Goal: Transaction & Acquisition: Subscribe to service/newsletter

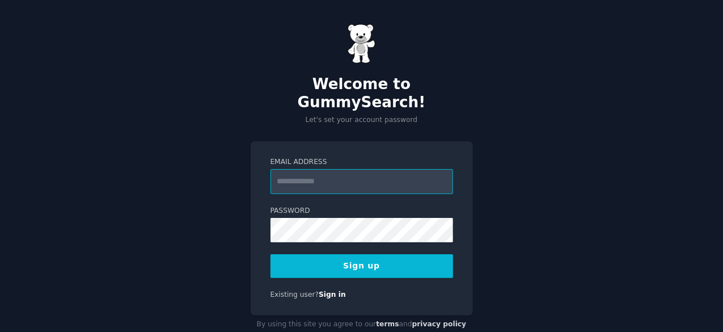
click at [369, 169] on input "Email Address" at bounding box center [362, 181] width 183 height 25
type input "*"
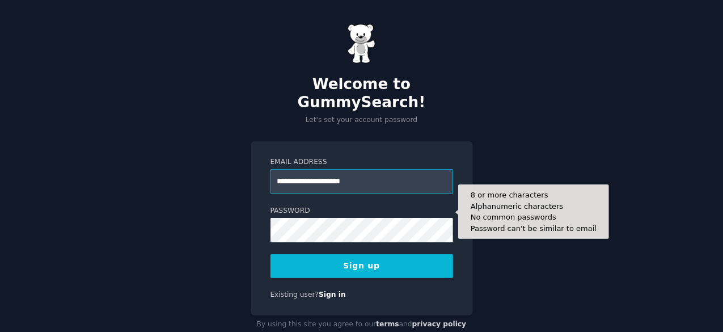
type input "**********"
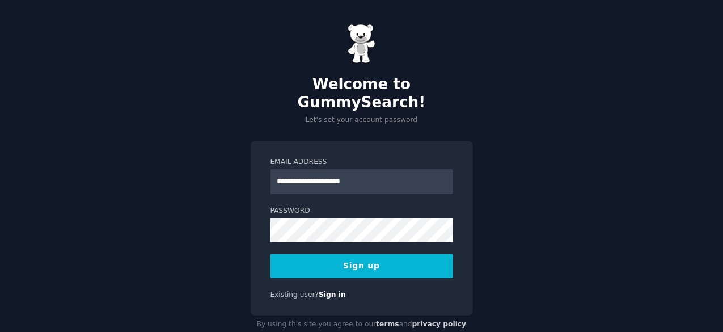
click at [398, 256] on button "Sign up" at bounding box center [362, 266] width 183 height 24
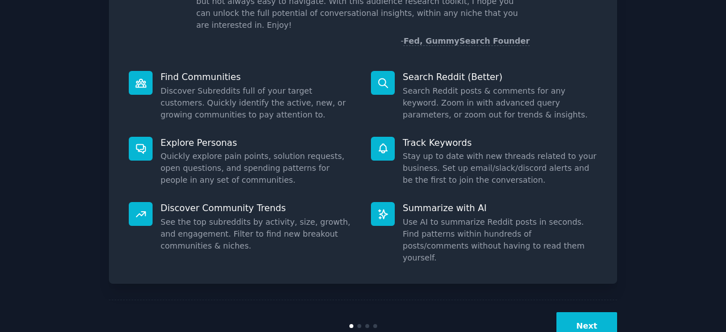
scroll to position [111, 0]
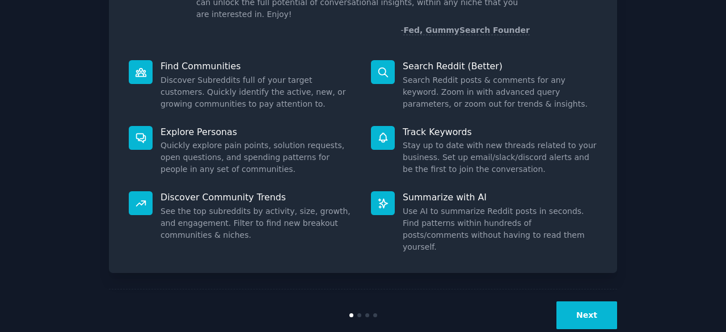
click at [571, 301] on button "Next" at bounding box center [587, 315] width 61 height 28
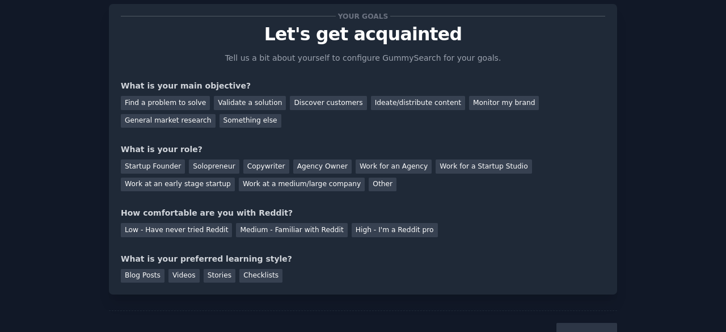
scroll to position [27, 0]
click at [216, 115] on div "General market research" at bounding box center [168, 122] width 95 height 14
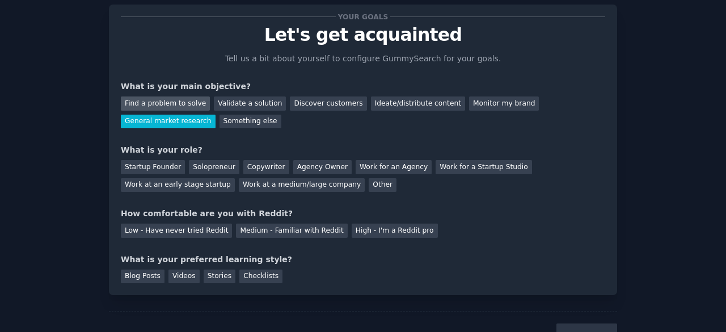
click at [175, 103] on div "Find a problem to solve" at bounding box center [165, 103] width 89 height 14
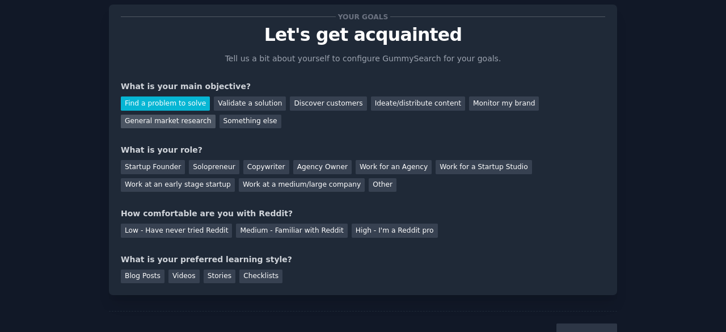
click at [216, 115] on div "General market research" at bounding box center [168, 122] width 95 height 14
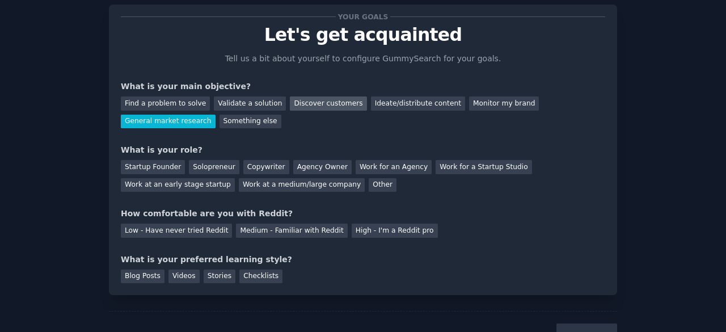
click at [294, 105] on div "Discover customers" at bounding box center [328, 103] width 77 height 14
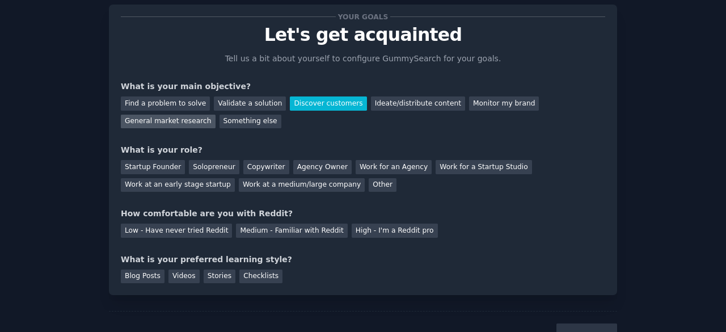
click at [216, 115] on div "General market research" at bounding box center [168, 122] width 95 height 14
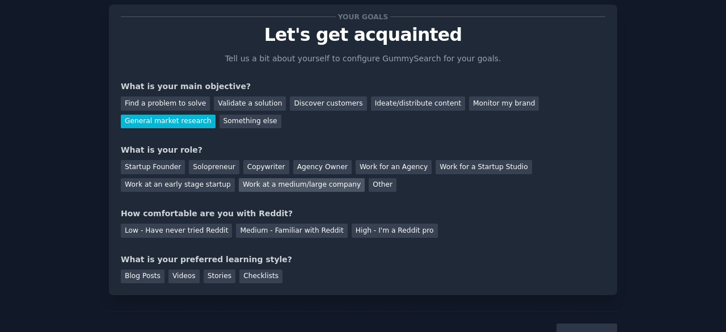
click at [239, 179] on div "Work at a medium/large company" at bounding box center [302, 185] width 126 height 14
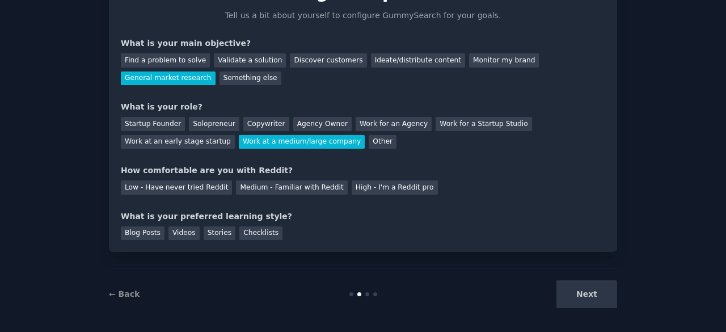
scroll to position [74, 0]
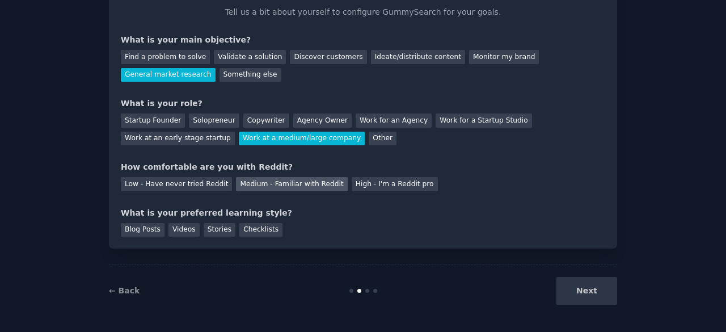
click at [289, 184] on div "Medium - Familiar with Reddit" at bounding box center [291, 184] width 111 height 14
click at [155, 233] on div "Blog Posts" at bounding box center [143, 230] width 44 height 14
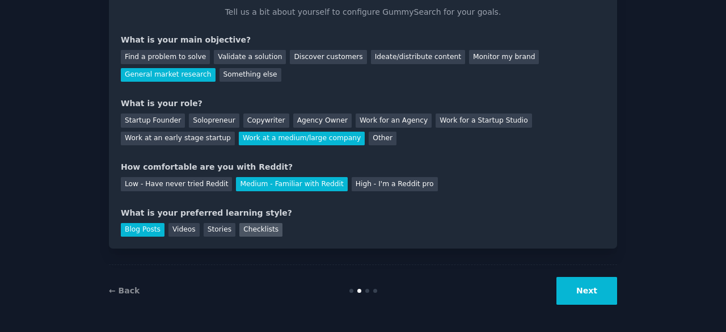
click at [241, 229] on div "Checklists" at bounding box center [260, 230] width 43 height 14
click at [150, 231] on div "Blog Posts" at bounding box center [143, 230] width 44 height 14
click at [575, 285] on button "Next" at bounding box center [587, 291] width 61 height 28
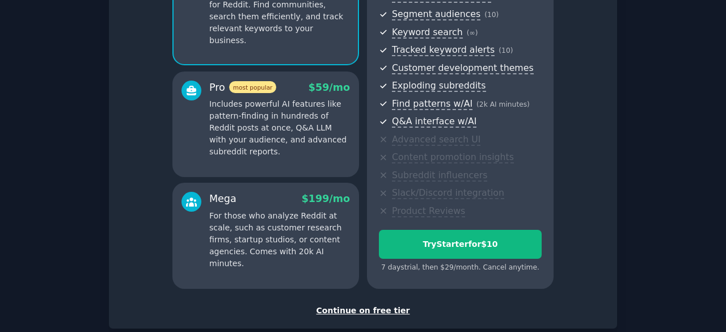
scroll to position [205, 0]
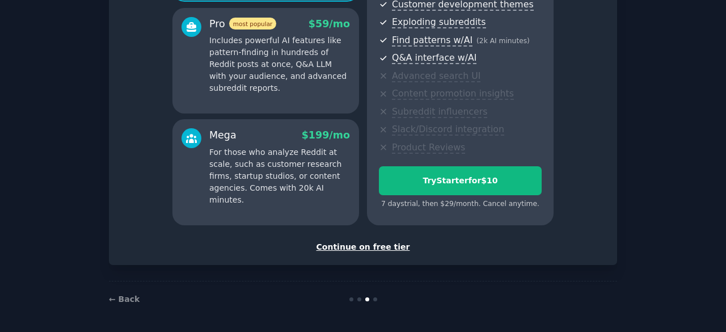
click at [378, 245] on div "Continue on free tier" at bounding box center [363, 247] width 485 height 12
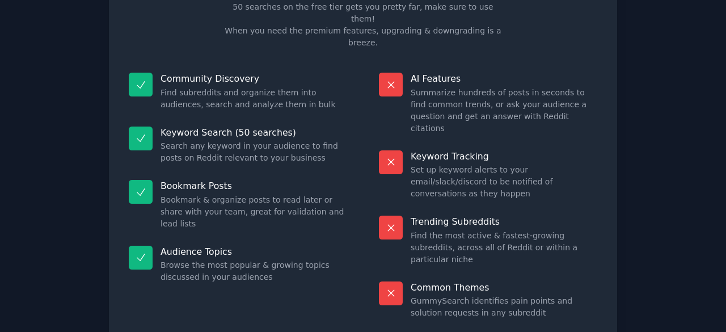
scroll to position [109, 0]
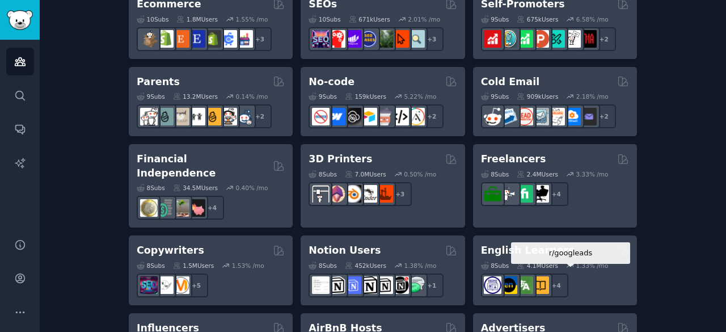
scroll to position [689, 0]
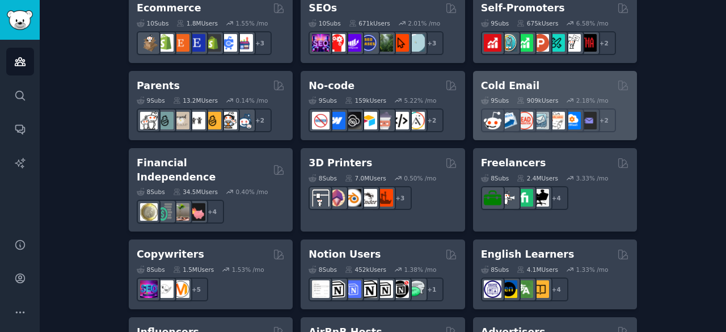
click at [511, 85] on h2 "Cold Email" at bounding box center [510, 86] width 58 height 14
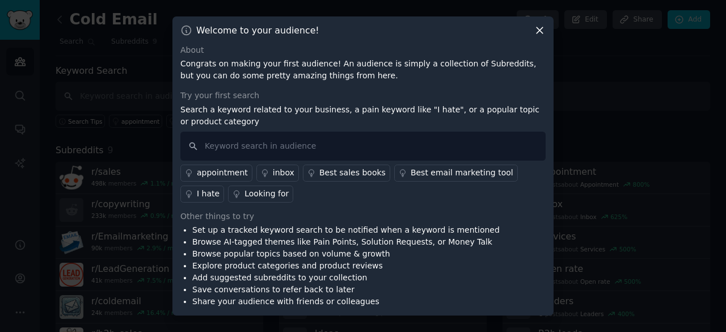
click at [545, 26] on icon at bounding box center [540, 30] width 12 height 12
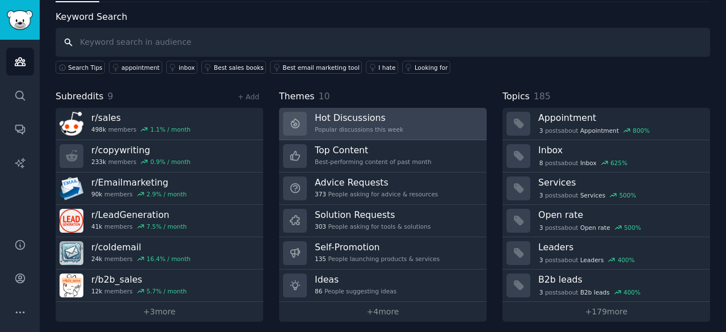
scroll to position [57, 0]
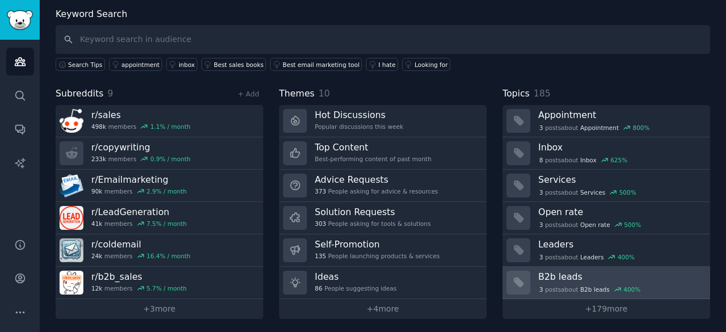
click at [587, 283] on div "3 post s about B2b leads 400 %" at bounding box center [620, 289] width 164 height 12
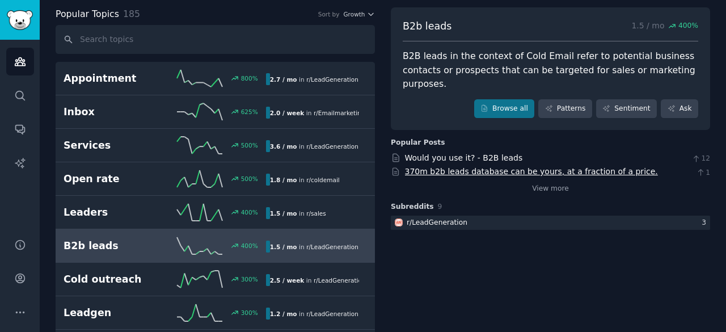
click at [562, 167] on link "370m b2b leads database can be yours, at a fraction of a price." at bounding box center [531, 171] width 253 height 9
click at [471, 153] on link "Would you use it? - B2B leads" at bounding box center [464, 157] width 118 height 9
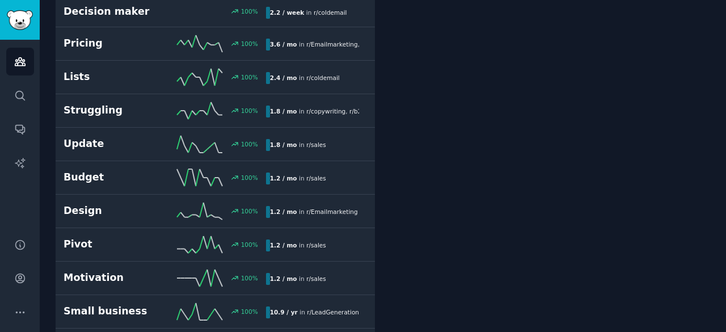
scroll to position [759, 0]
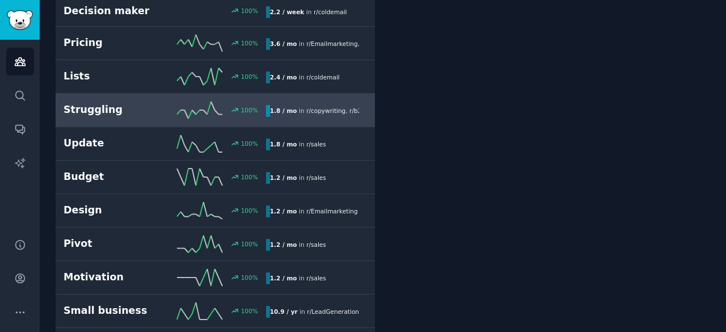
click at [274, 94] on link "Struggling 100 % 1.8 / mo in r/ copywriting , r/ b2b_sales" at bounding box center [215, 110] width 319 height 33
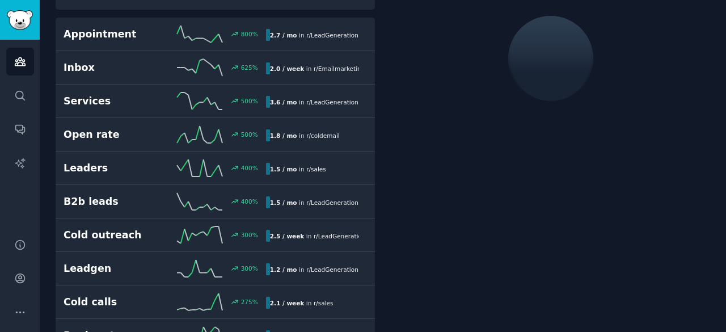
scroll to position [63, 0]
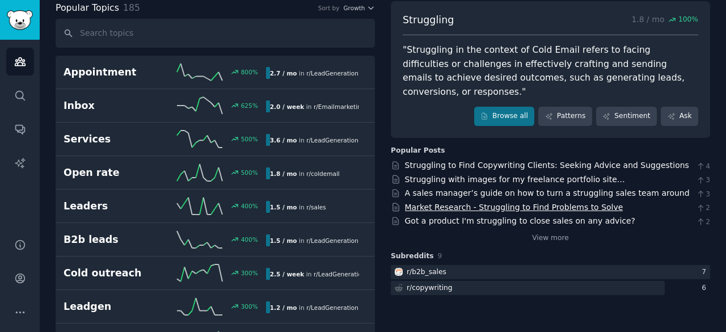
click at [509, 203] on link "Market Research - Struggling to Find Problems to Solve" at bounding box center [514, 207] width 218 height 9
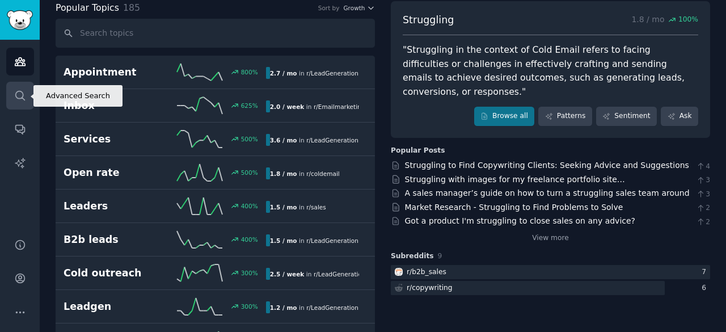
click at [16, 94] on icon "Sidebar" at bounding box center [20, 96] width 12 height 12
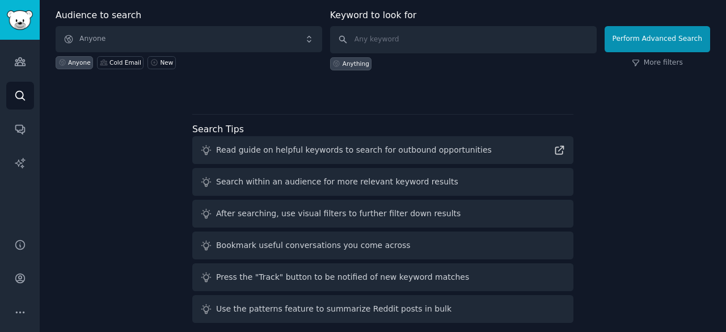
scroll to position [44, 0]
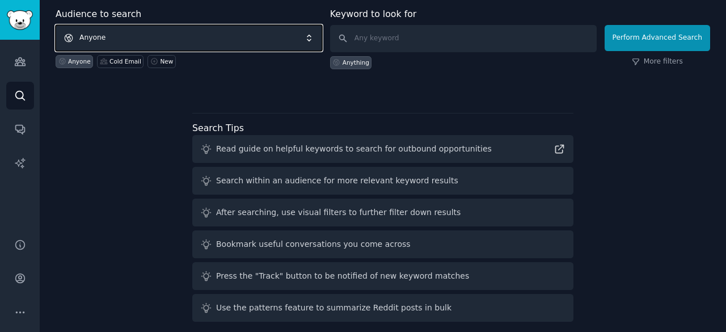
click at [201, 32] on span "Anyone" at bounding box center [189, 38] width 267 height 26
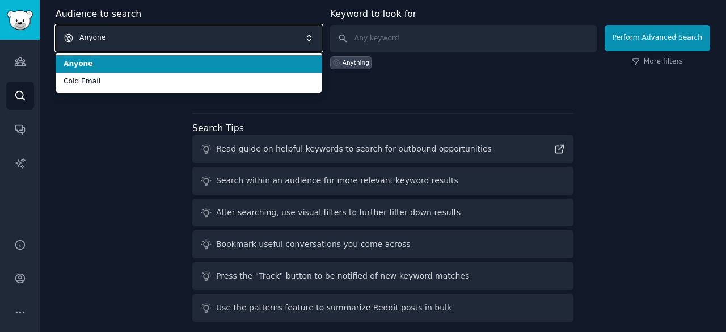
click at [201, 32] on span "Anyone" at bounding box center [189, 38] width 267 height 26
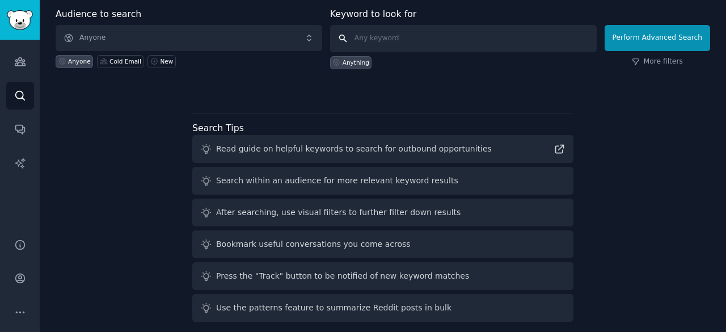
click at [401, 43] on input "text" at bounding box center [463, 38] width 267 height 27
click at [624, 73] on div "Audience to search Anyone Anyone Cold Email New Keyword to look for Anything Pe…" at bounding box center [383, 50] width 655 height 86
drag, startPoint x: 639, startPoint y: 68, endPoint x: 648, endPoint y: 63, distance: 10.1
click at [648, 63] on div "Perform Advanced Search More filters" at bounding box center [658, 41] width 106 height 56
click at [648, 63] on link "More filters" at bounding box center [657, 62] width 51 height 10
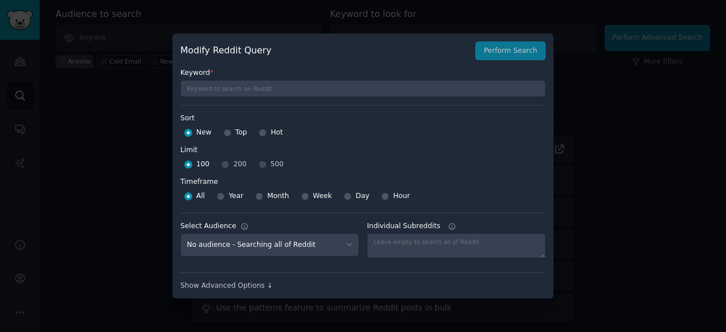
click at [650, 158] on div at bounding box center [363, 166] width 726 height 332
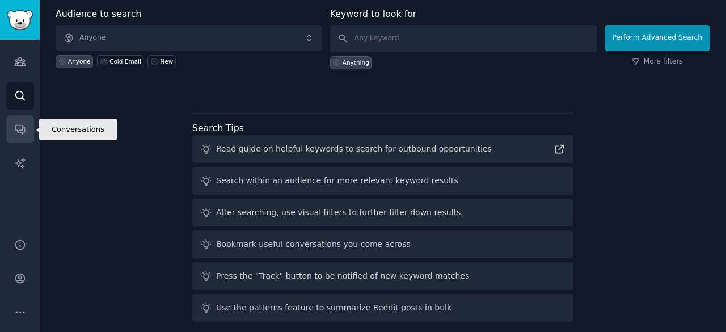
drag, startPoint x: 21, startPoint y: 208, endPoint x: 24, endPoint y: 139, distance: 68.7
click at [24, 139] on div "Audiences Search Conversations AI Reports" at bounding box center [20, 132] width 40 height 185
click at [24, 139] on link "Conversations" at bounding box center [20, 129] width 28 height 28
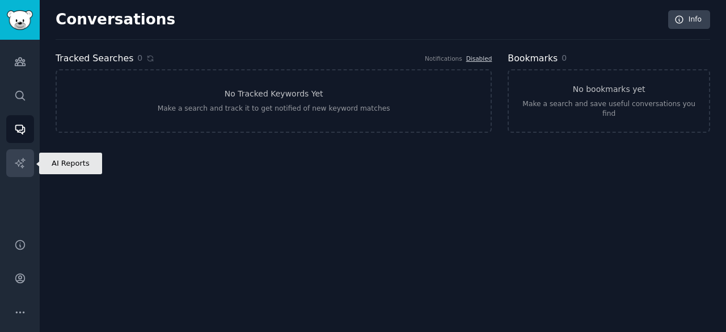
click at [23, 159] on icon "Sidebar" at bounding box center [20, 163] width 10 height 10
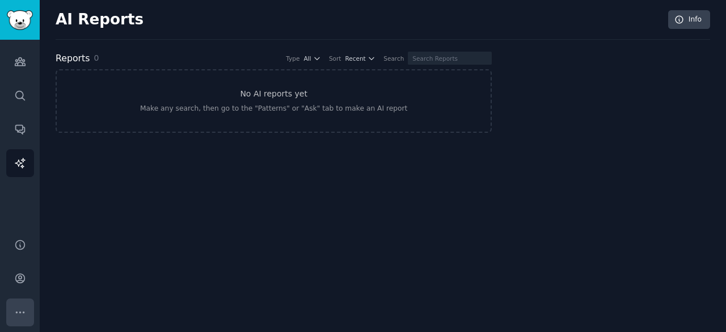
click at [20, 311] on icon "Sidebar" at bounding box center [20, 312] width 12 height 12
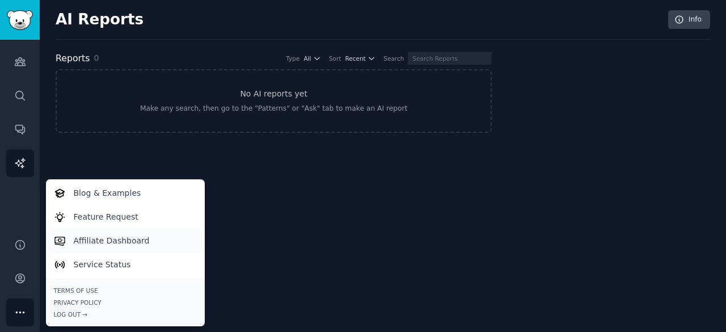
click at [63, 239] on icon "Sidebar" at bounding box center [60, 241] width 12 height 12
click at [17, 280] on icon "Sidebar" at bounding box center [20, 278] width 12 height 12
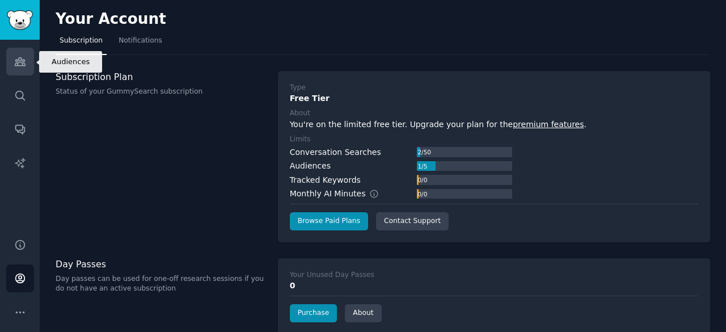
click at [16, 54] on link "Audiences" at bounding box center [20, 62] width 28 height 28
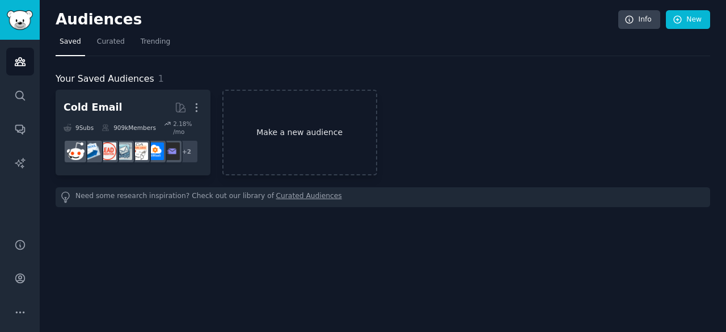
click at [273, 124] on link "Make a new audience" at bounding box center [299, 133] width 155 height 86
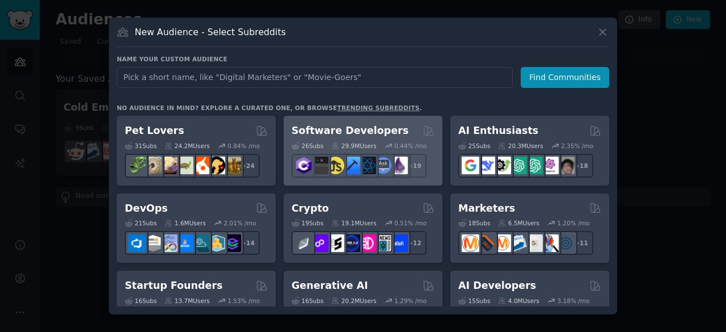
click at [355, 134] on h2 "Software Developers" at bounding box center [350, 131] width 117 height 14
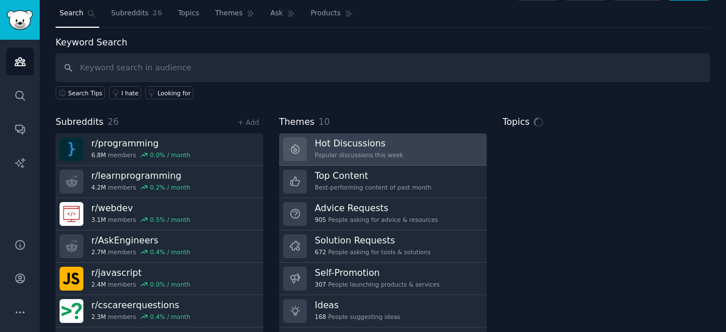
scroll to position [57, 0]
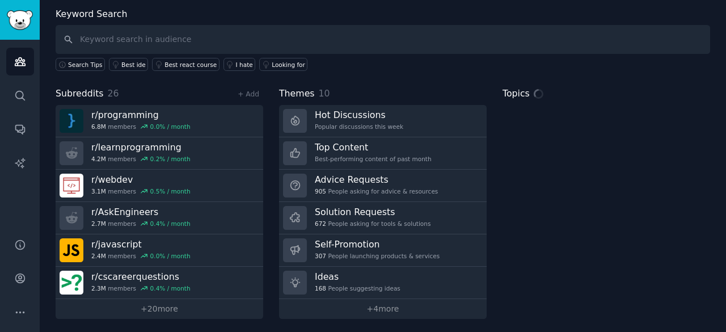
click at [213, 35] on input "text" at bounding box center [383, 39] width 655 height 29
type input "need"
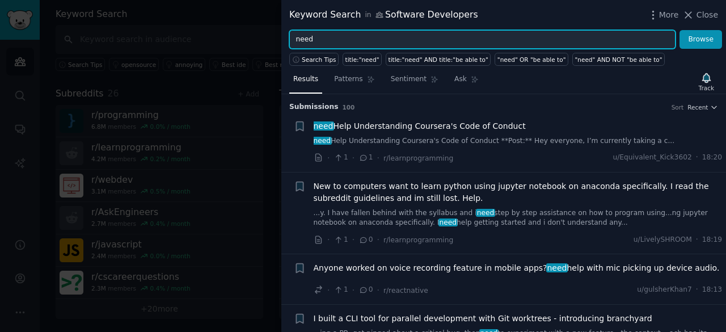
click at [361, 38] on input "need" at bounding box center [482, 39] width 386 height 19
type input "need software development service"
click at [680, 30] on button "Browse" at bounding box center [701, 39] width 43 height 19
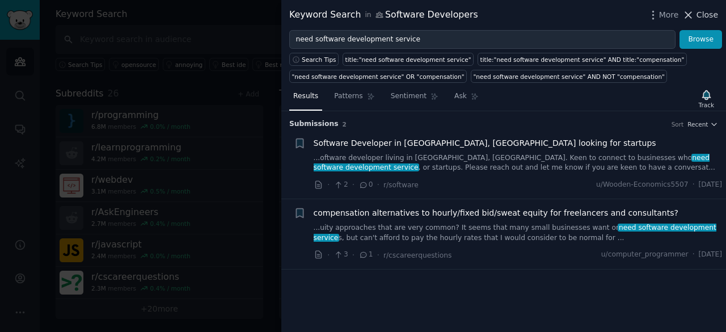
click at [705, 15] on span "Close" at bounding box center [708, 15] width 22 height 12
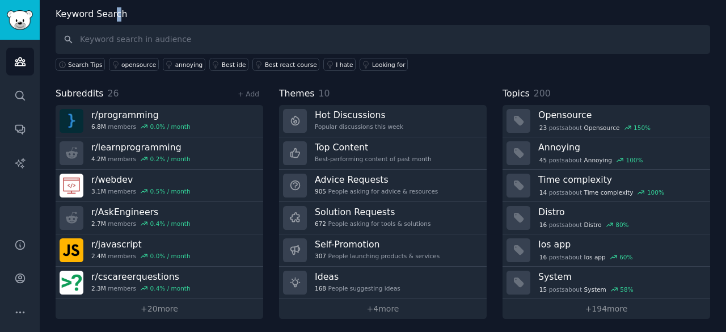
drag, startPoint x: 9, startPoint y: 10, endPoint x: 113, endPoint y: 11, distance: 104.4
click at [113, 11] on label "Keyword Search" at bounding box center [91, 14] width 71 height 11
click at [28, 14] on img "Sidebar" at bounding box center [20, 20] width 26 height 20
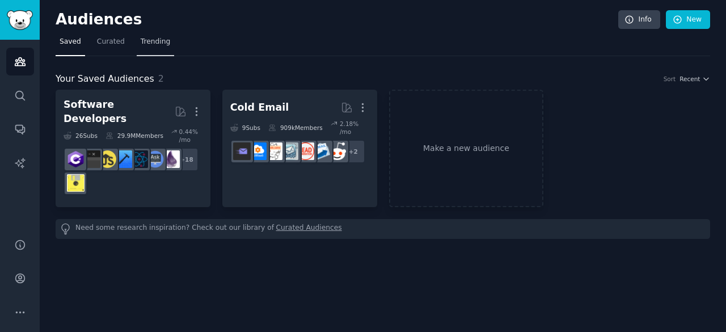
click at [160, 43] on span "Trending" at bounding box center [156, 42] width 30 height 10
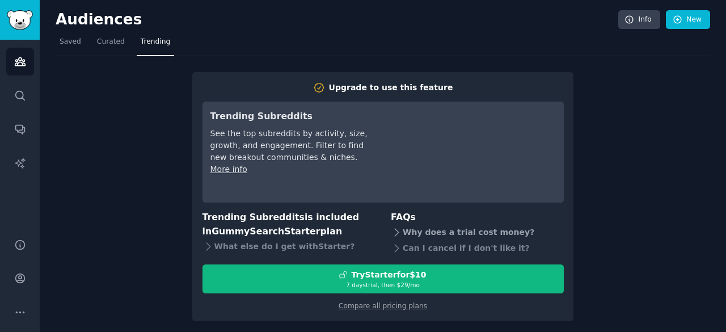
click at [483, 226] on div "Why does a trial cost money?" at bounding box center [477, 233] width 173 height 16
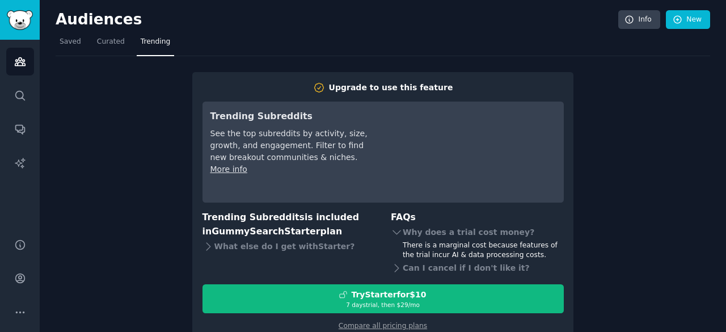
scroll to position [3, 0]
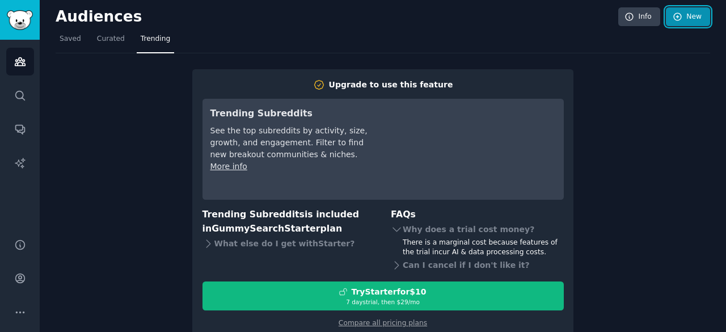
click at [684, 20] on link "New" at bounding box center [688, 16] width 44 height 19
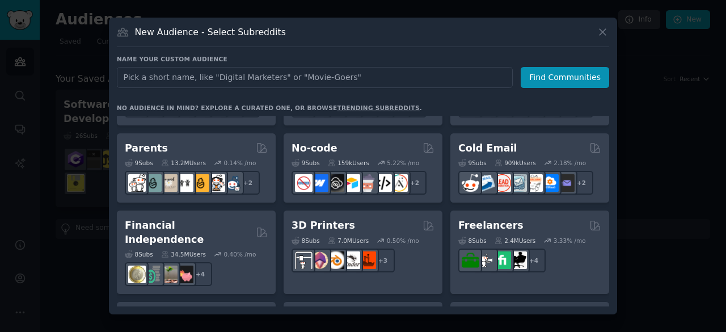
scroll to position [524, 0]
click at [608, 39] on div "New Audience - Select Subreddits" at bounding box center [363, 37] width 492 height 22
click at [601, 30] on icon at bounding box center [603, 32] width 6 height 6
